Goal: Find specific page/section: Find specific page/section

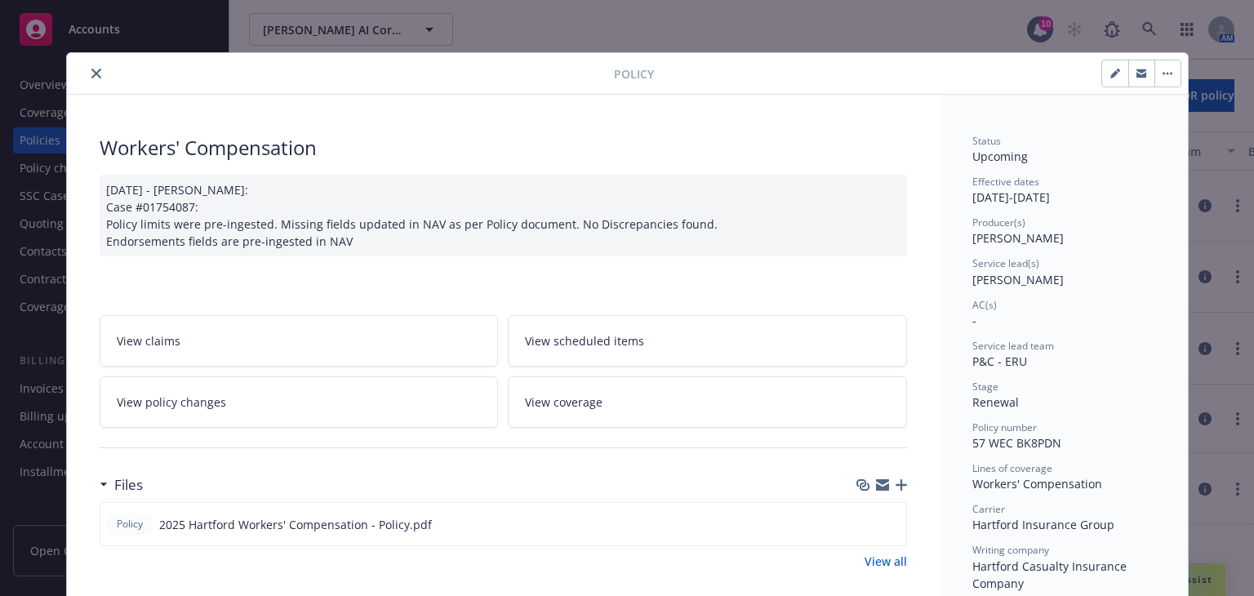
scroll to position [49, 0]
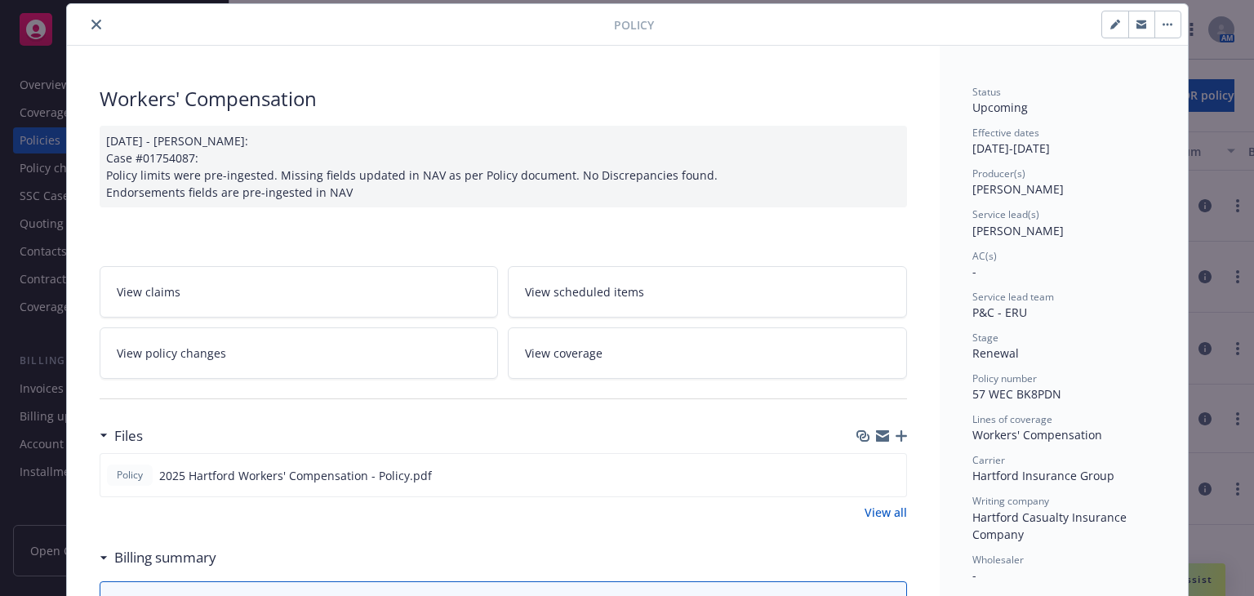
click at [91, 26] on icon "close" at bounding box center [96, 25] width 10 height 10
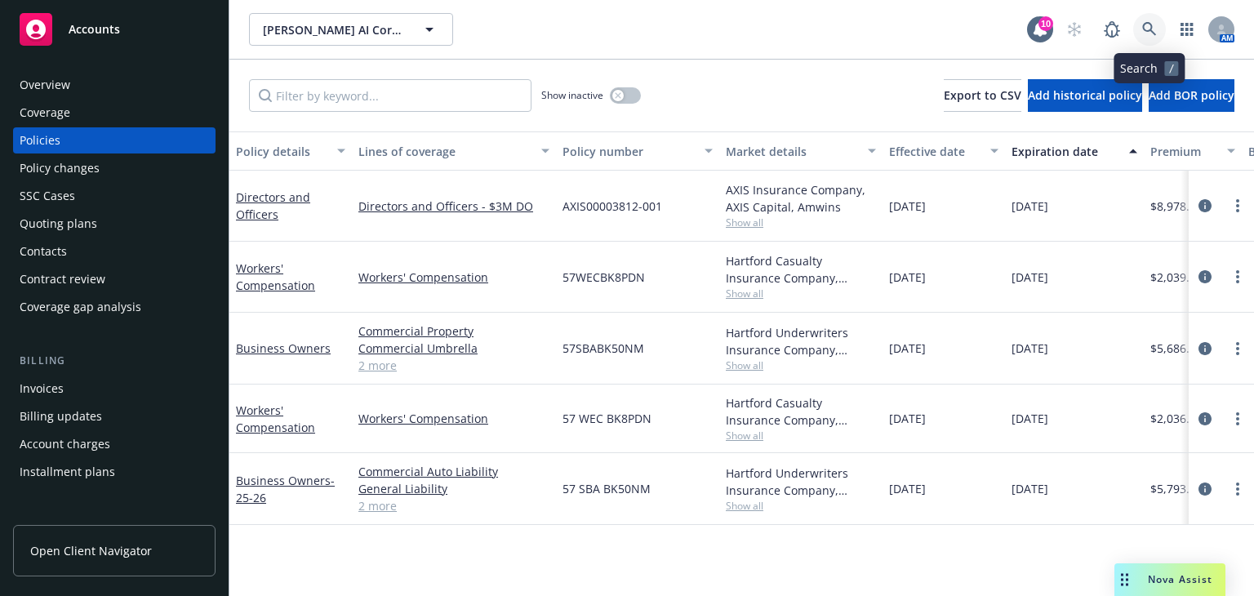
click at [1146, 24] on icon at bounding box center [1149, 29] width 15 height 15
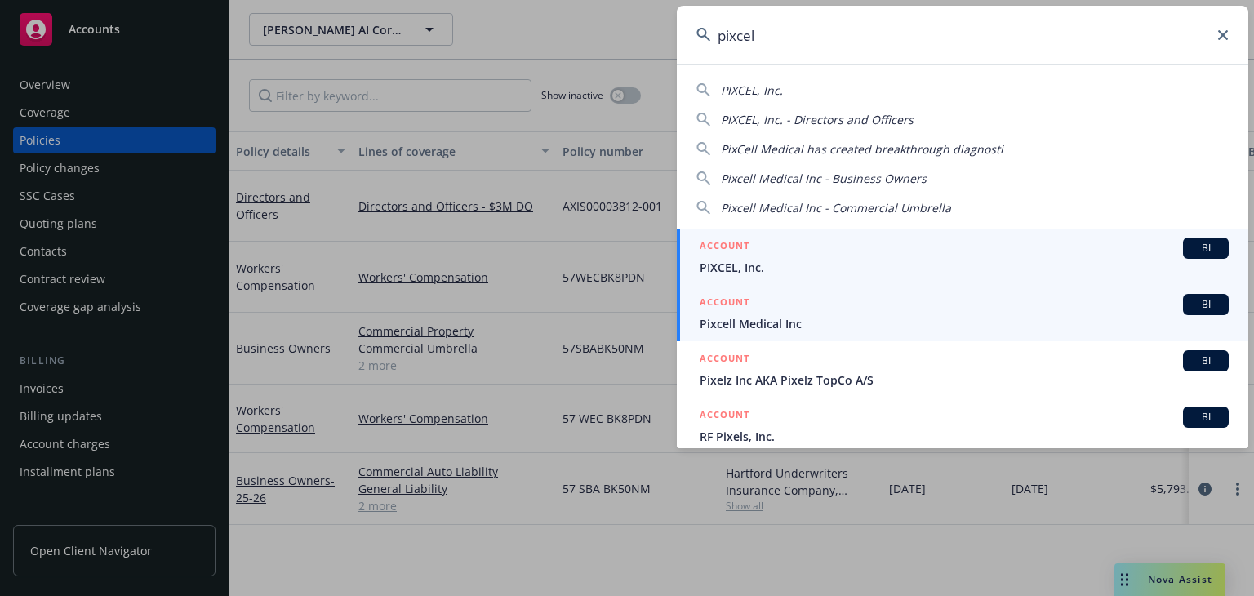
type input "pixcel"
click at [829, 265] on span "PIXCEL, Inc." at bounding box center [964, 267] width 529 height 17
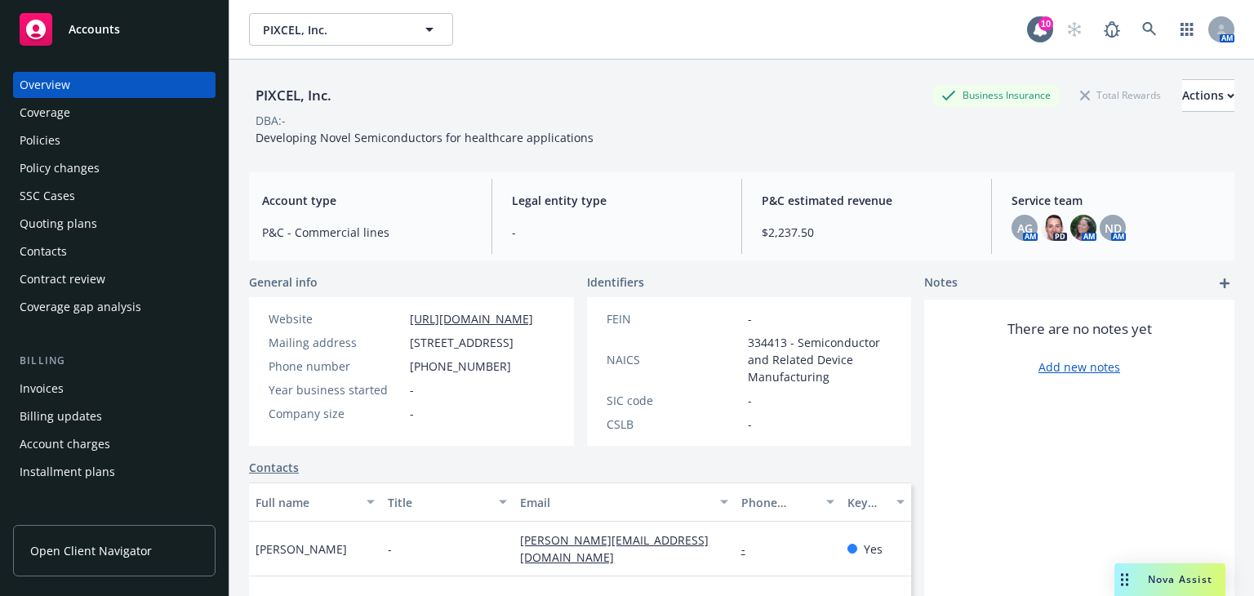
scroll to position [140, 0]
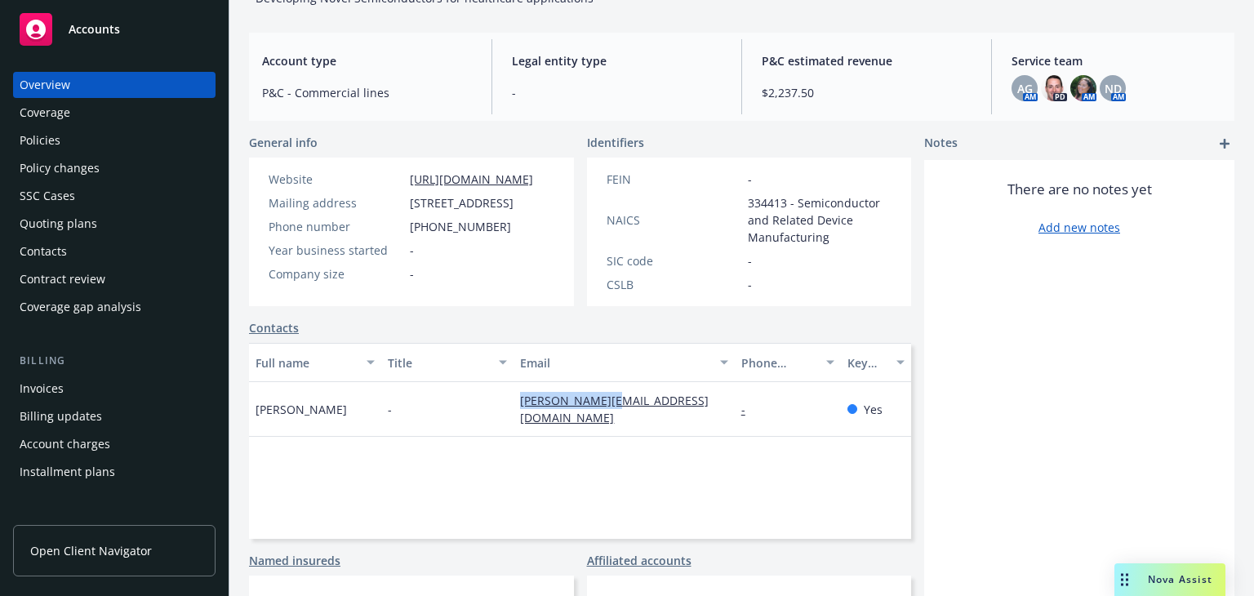
drag, startPoint x: 511, startPoint y: 406, endPoint x: 611, endPoint y: 411, distance: 100.5
click at [611, 411] on div "[PERSON_NAME][EMAIL_ADDRESS][DOMAIN_NAME]" at bounding box center [623, 409] width 220 height 55
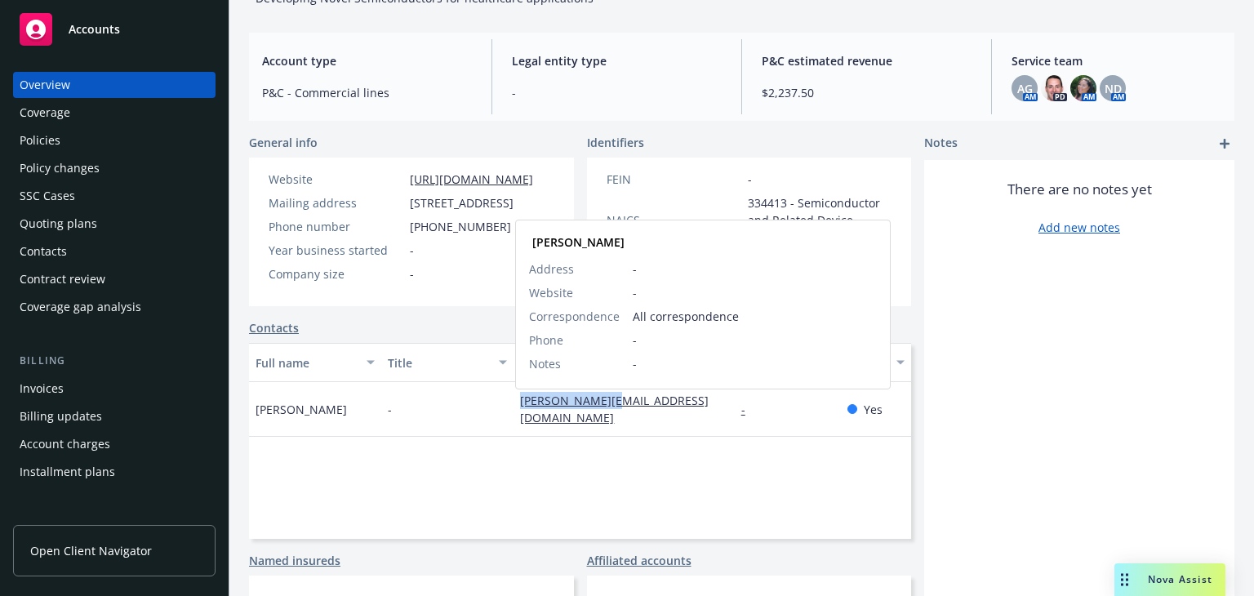
copy link "[PERSON_NAME][EMAIL_ADDRESS][DOMAIN_NAME]"
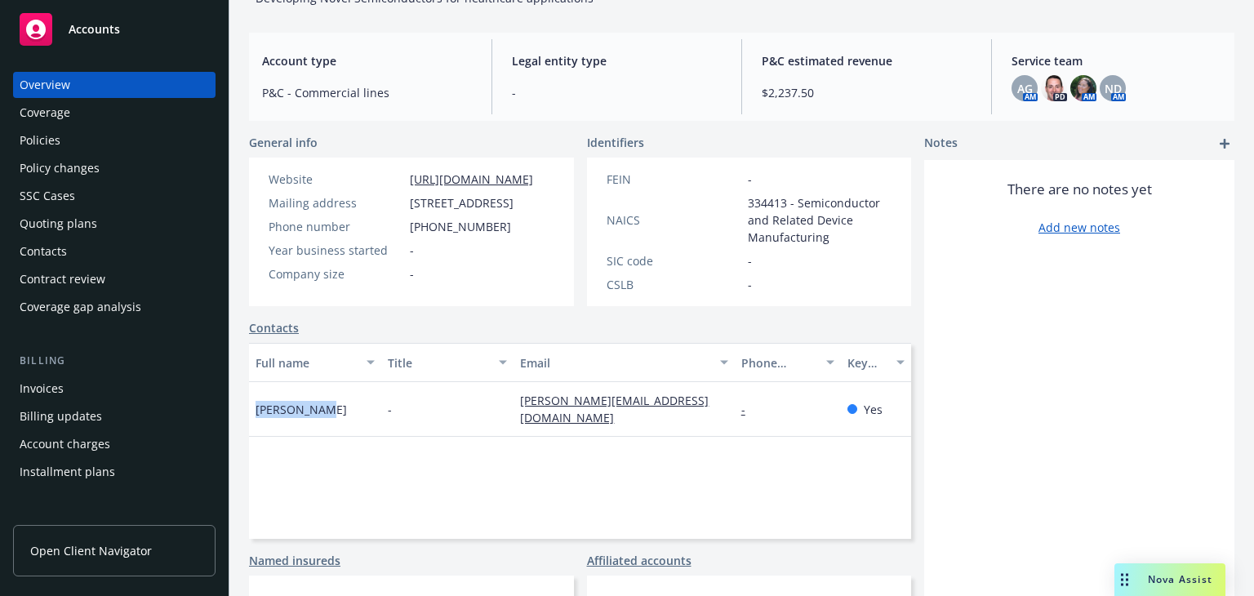
drag, startPoint x: 322, startPoint y: 409, endPoint x: 242, endPoint y: 403, distance: 81.0
click at [242, 403] on div "PIXCEL, Inc. Business Insurance Total Rewards Actions DBA: - Developing Novel S…" at bounding box center [741, 218] width 1024 height 596
copy span "[PERSON_NAME]"
drag, startPoint x: 484, startPoint y: 243, endPoint x: 399, endPoint y: 242, distance: 84.9
click at [399, 235] on div "Phone number [PHONE_NUMBER]" at bounding box center [401, 226] width 278 height 17
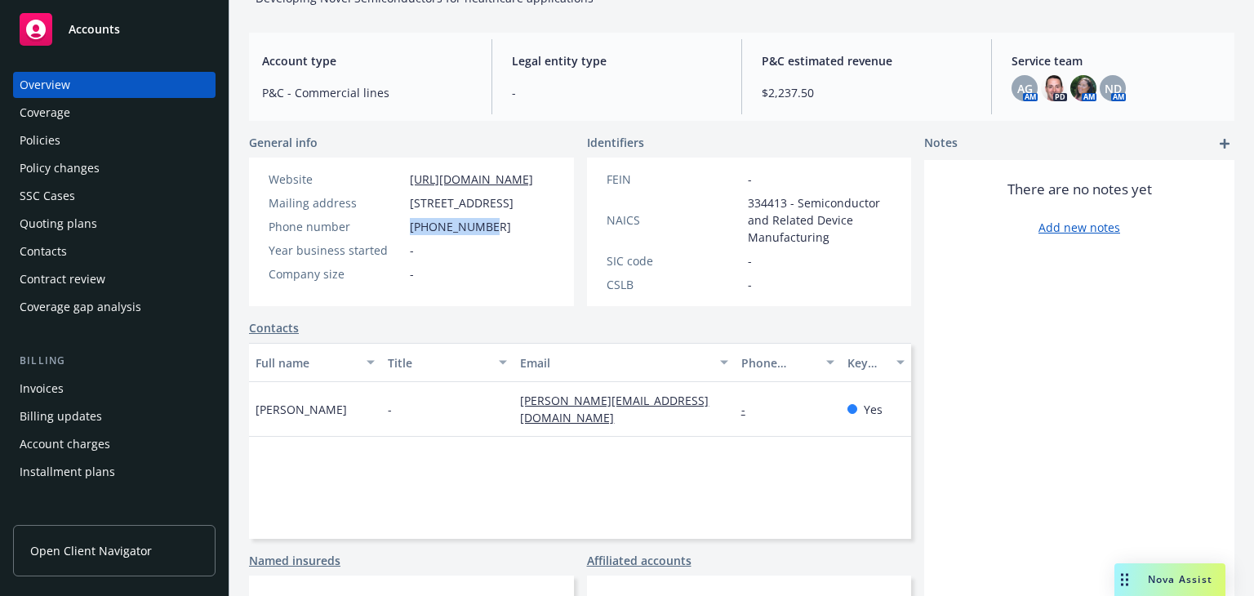
copy div "[PHONE_NUMBER]"
click at [108, 37] on div "Accounts" at bounding box center [114, 29] width 189 height 33
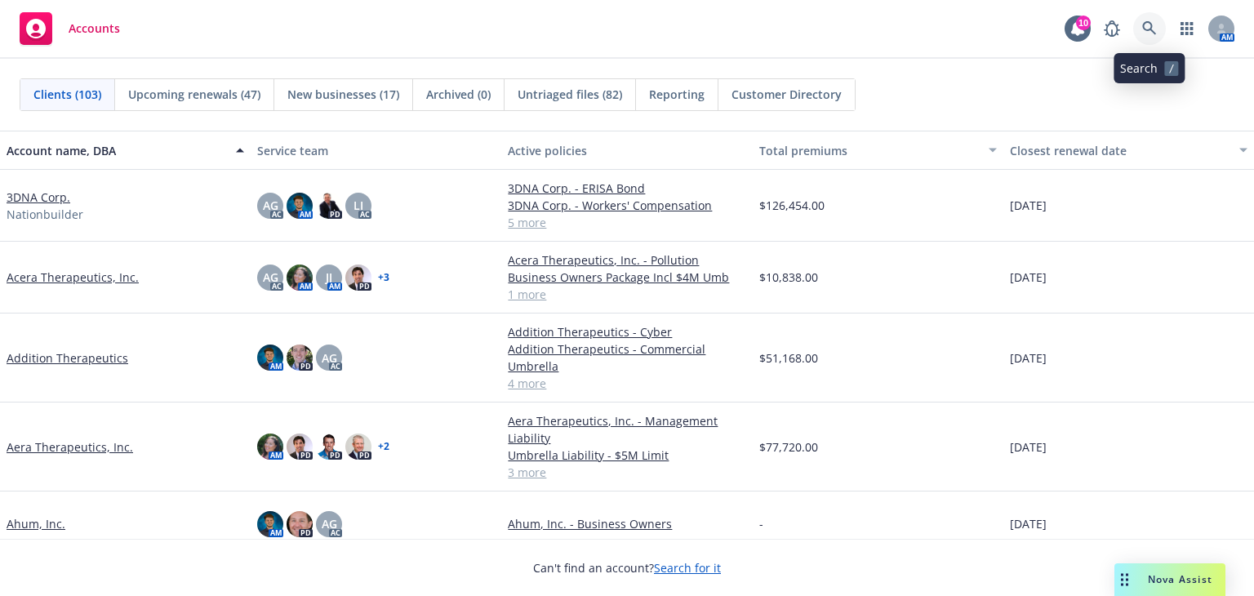
click at [1153, 21] on icon at bounding box center [1149, 28] width 15 height 15
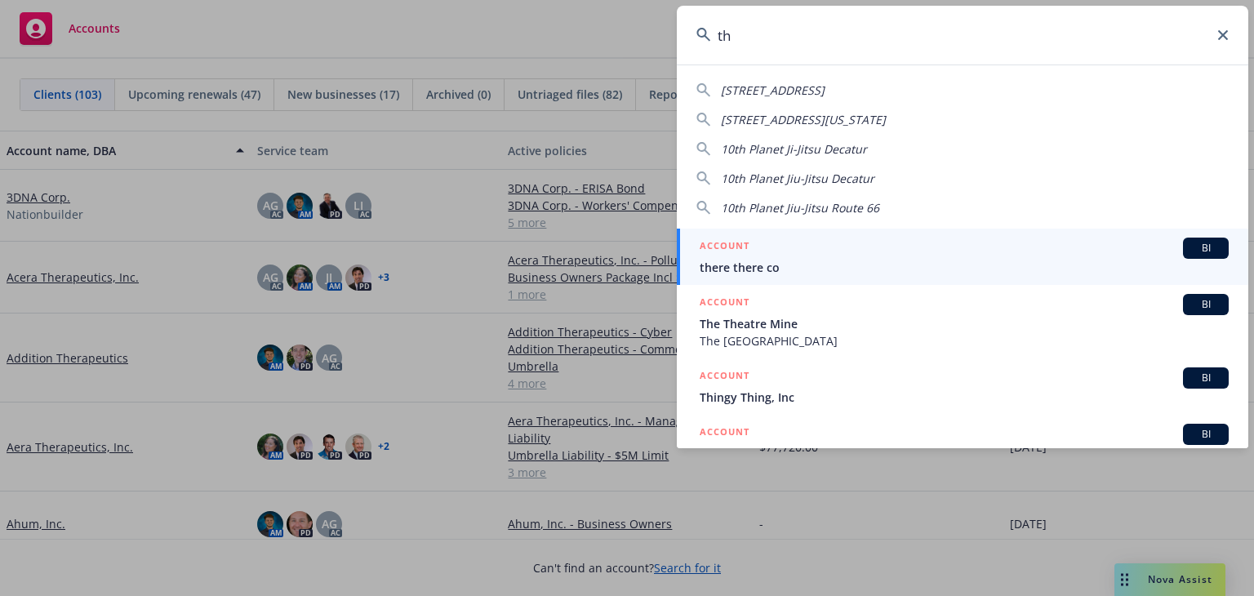
type input "t"
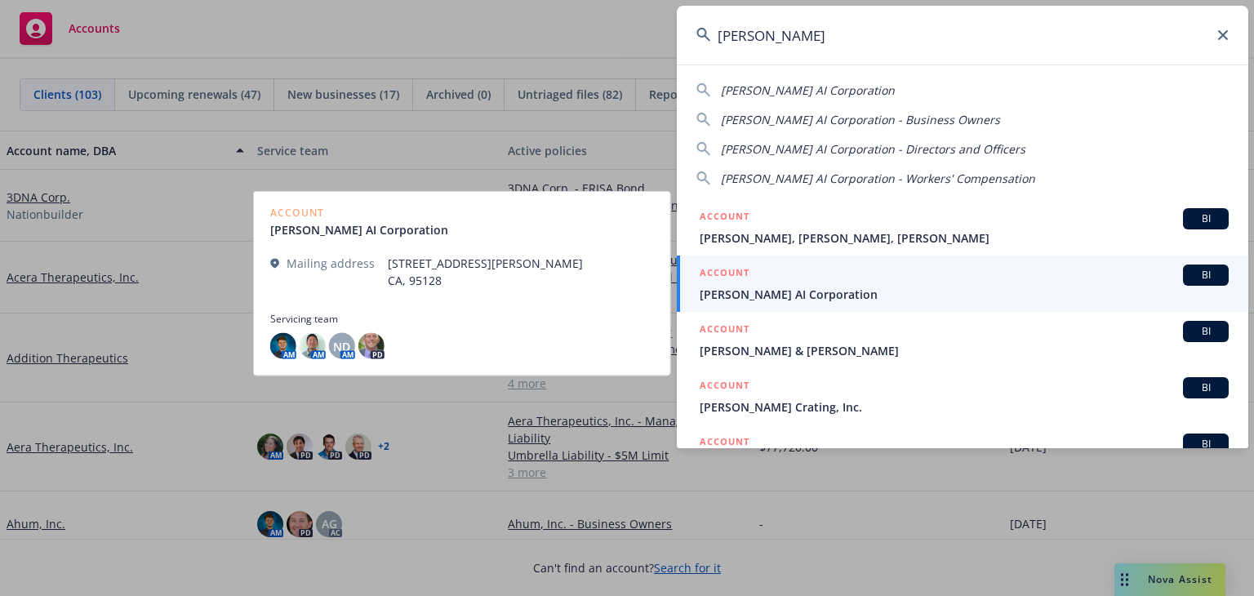
type input "[PERSON_NAME]"
click at [867, 278] on div "ACCOUNT BI" at bounding box center [964, 274] width 529 height 21
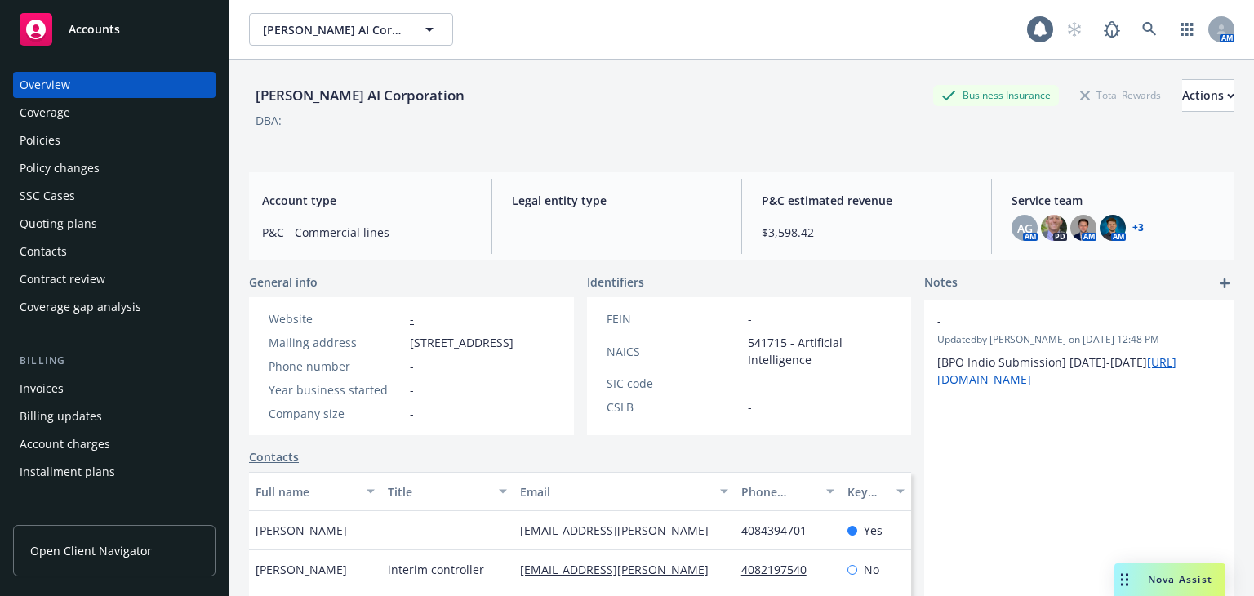
click at [96, 141] on div "Policies" at bounding box center [114, 140] width 189 height 26
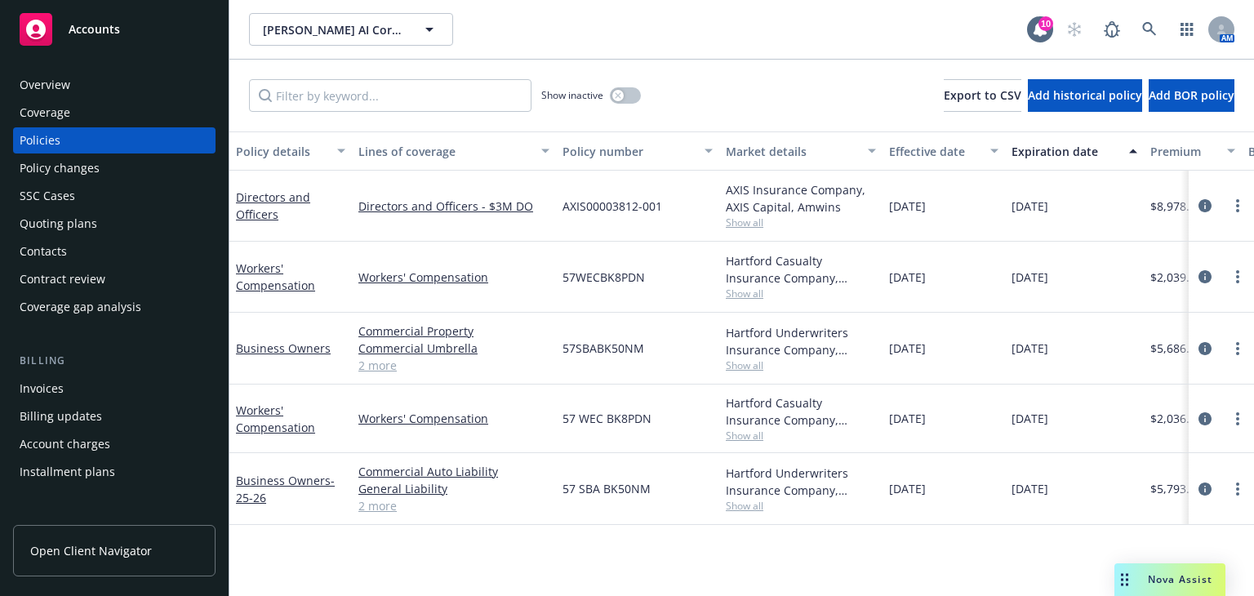
click at [738, 223] on span "Show all" at bounding box center [801, 223] width 150 height 14
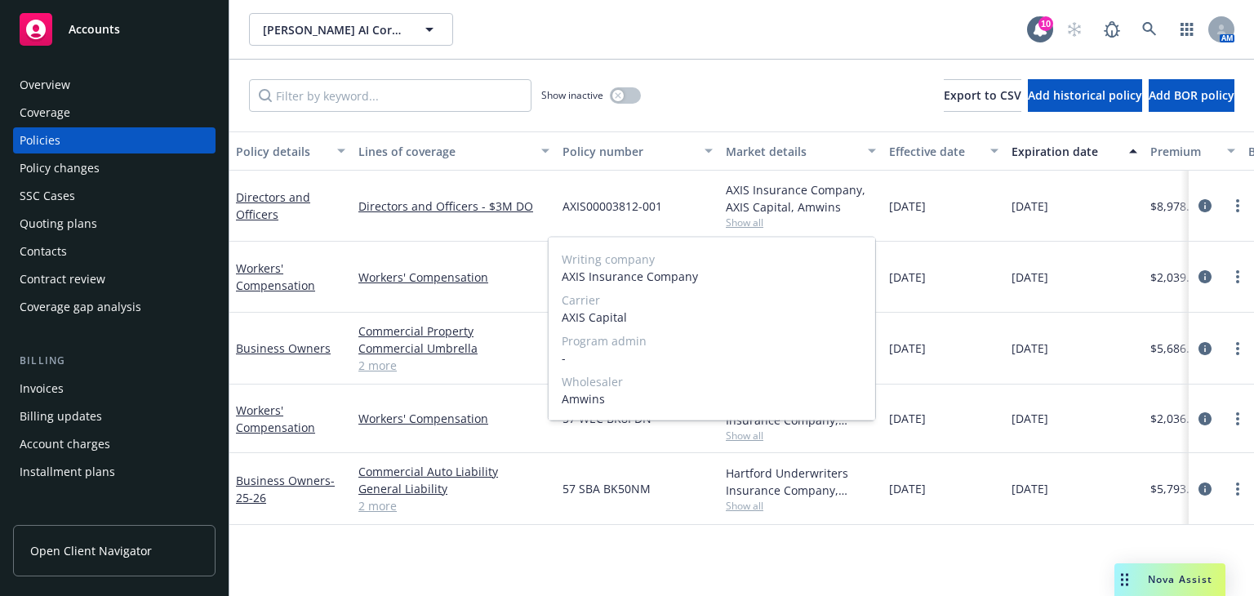
click at [738, 223] on span "Show all" at bounding box center [801, 223] width 150 height 14
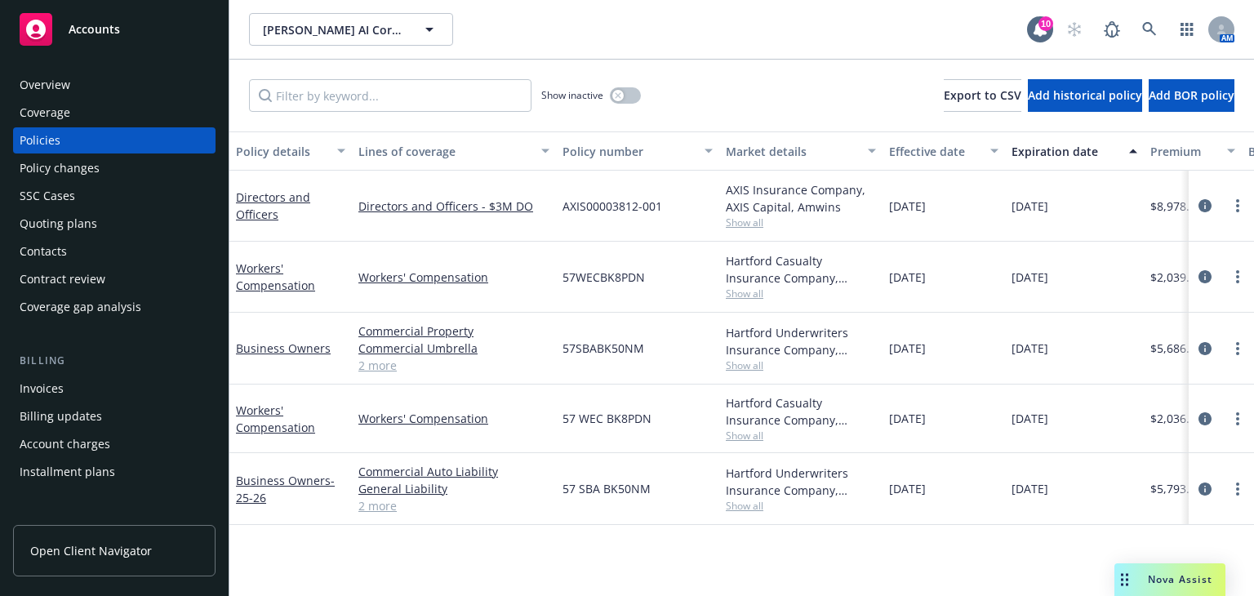
click at [738, 223] on span "Show all" at bounding box center [801, 223] width 150 height 14
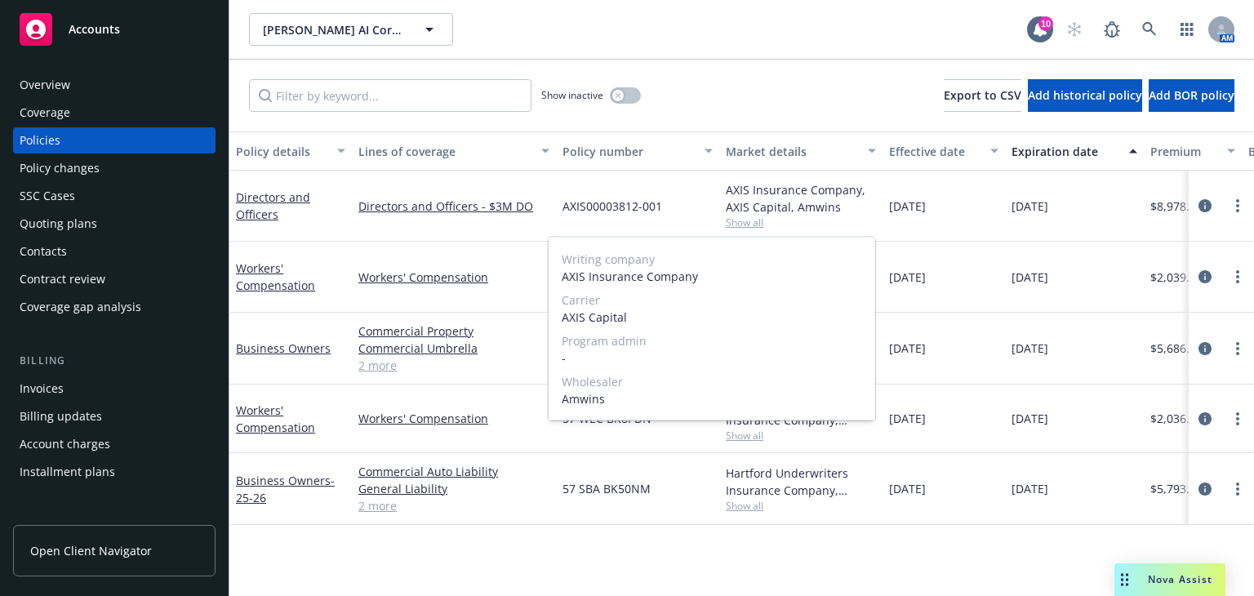
click at [739, 229] on span "Show all" at bounding box center [801, 223] width 150 height 14
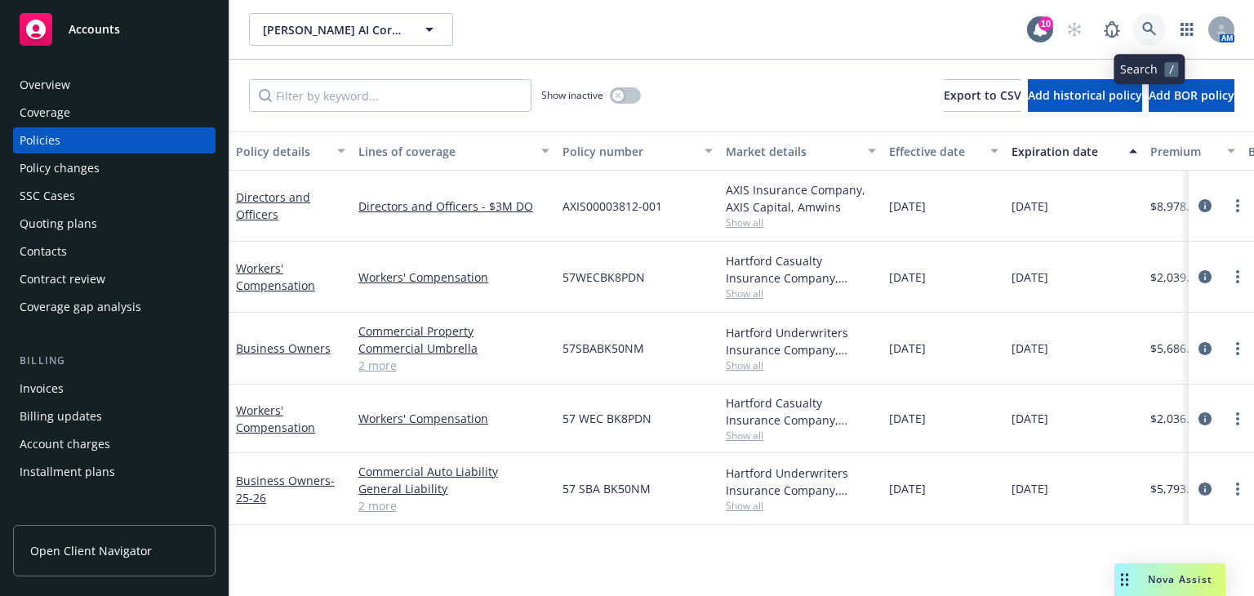
click at [1149, 22] on icon at bounding box center [1149, 29] width 15 height 15
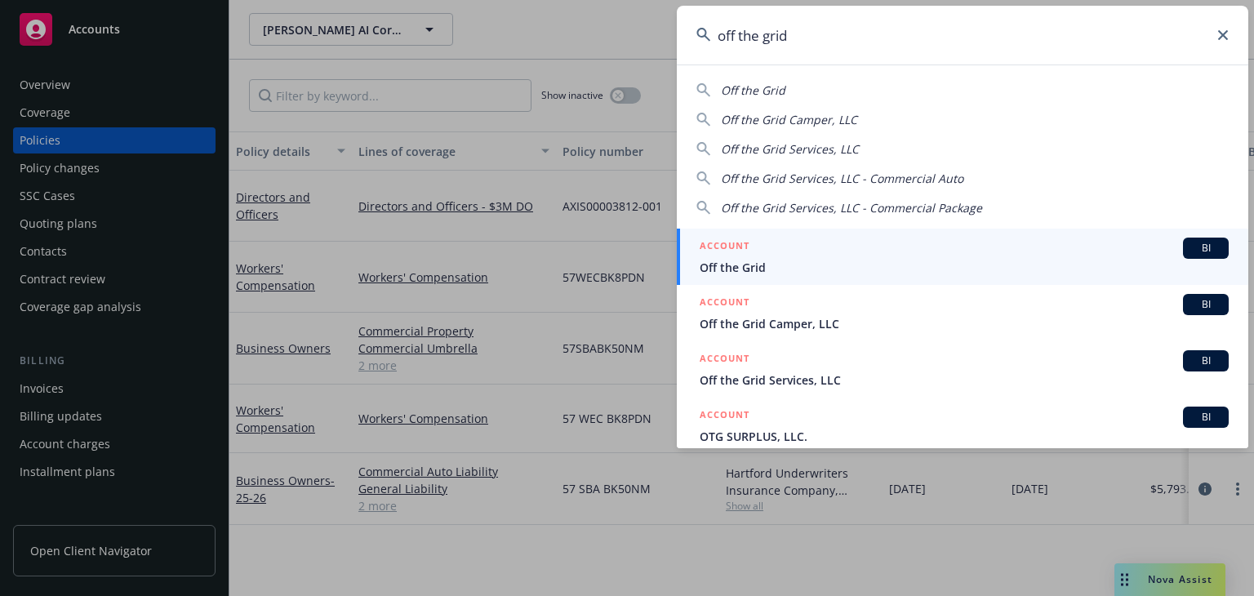
type input "off the grid"
click at [866, 269] on span "Off the Grid" at bounding box center [964, 267] width 529 height 17
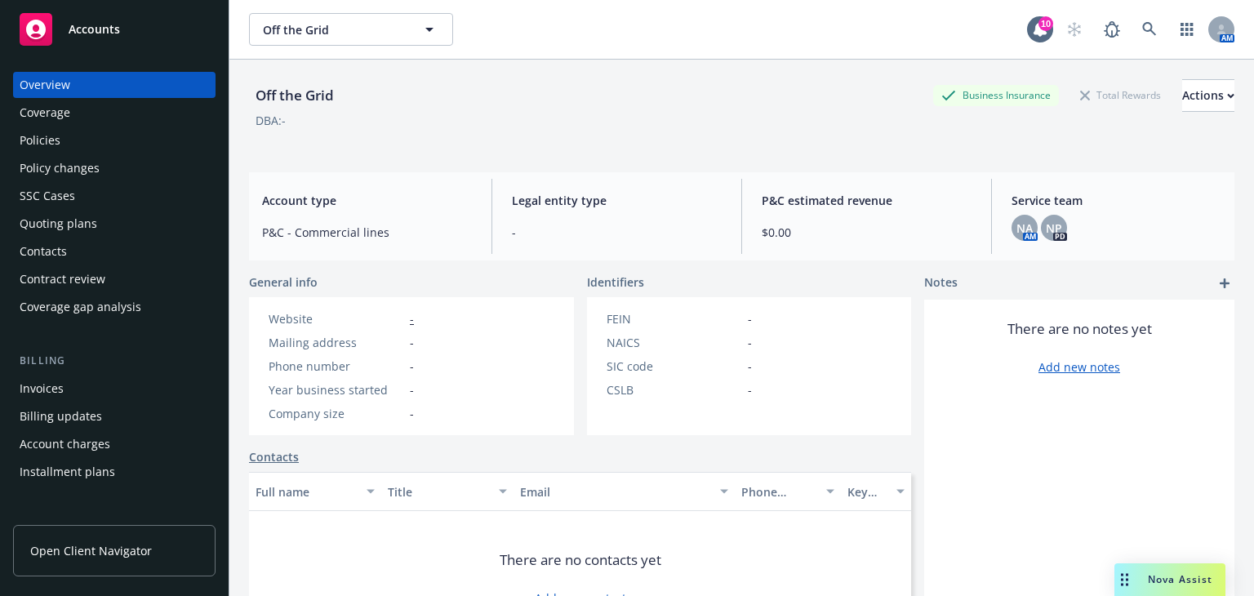
click at [110, 136] on div "Policies" at bounding box center [114, 140] width 189 height 26
